Goal: Transaction & Acquisition: Purchase product/service

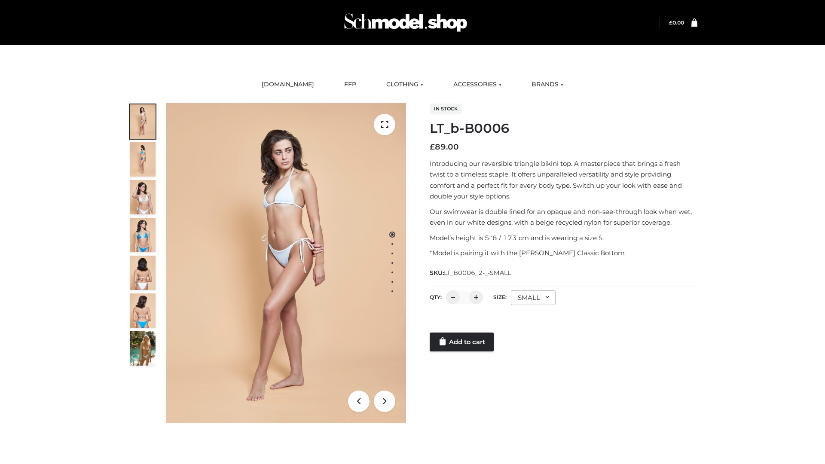
click at [462, 342] on link "Add to cart" at bounding box center [462, 342] width 64 height 19
